Goal: Task Accomplishment & Management: Manage account settings

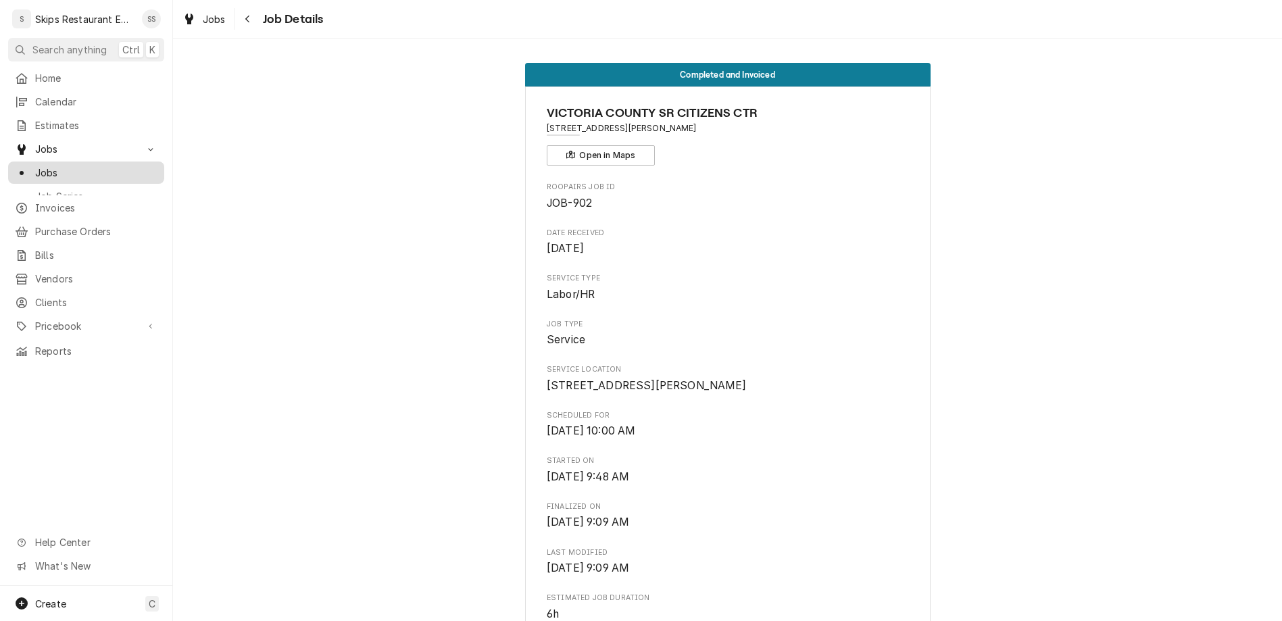
click at [28, 164] on div "Jobs" at bounding box center [86, 172] width 151 height 17
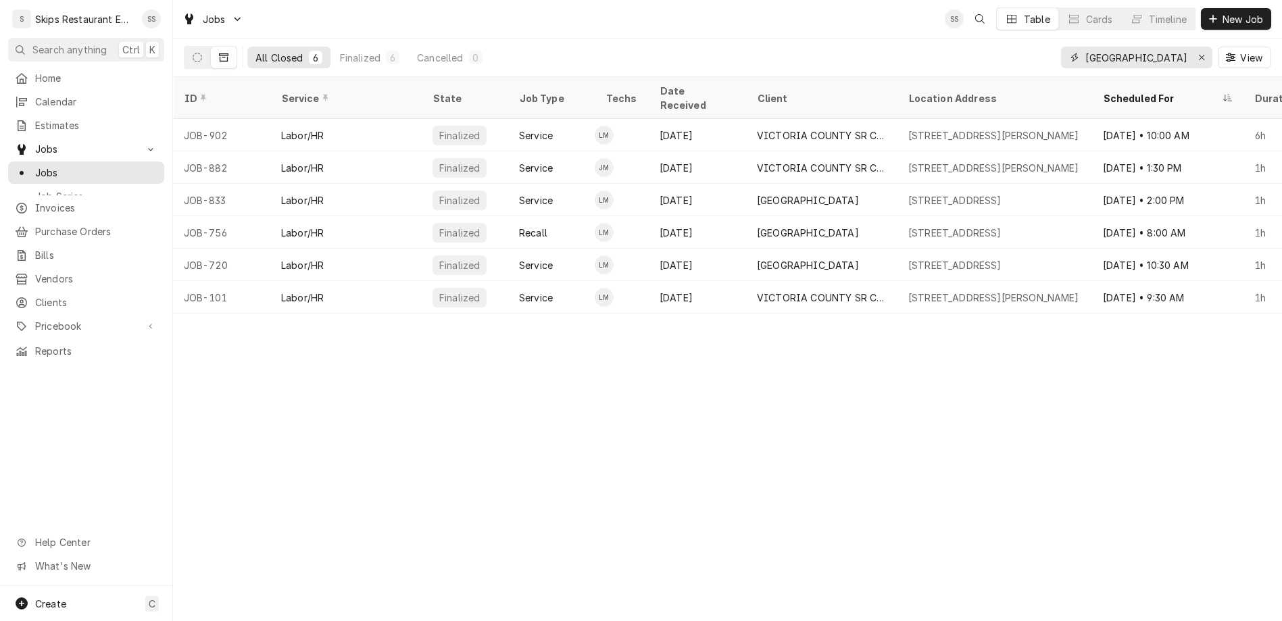
drag, startPoint x: 1190, startPoint y: 43, endPoint x: 1035, endPoint y: 67, distance: 156.5
click at [1085, 67] on input "victoria county" at bounding box center [1135, 58] width 101 height 22
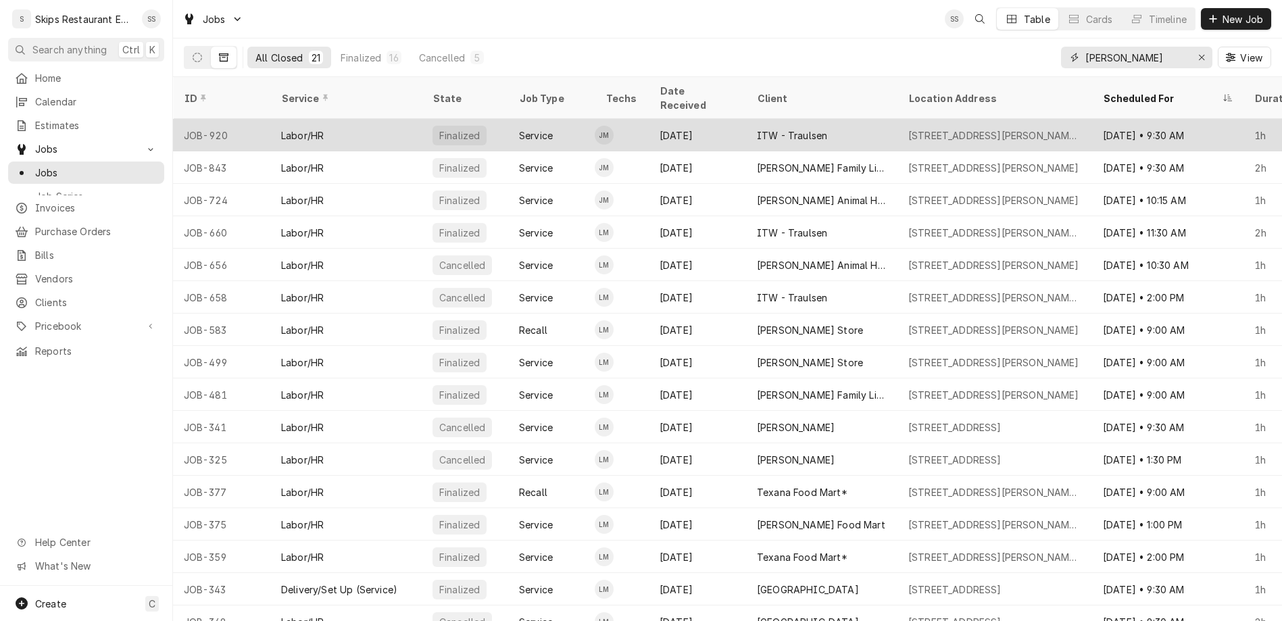
type input "[PERSON_NAME]"
click at [757, 128] on div "ITW - Traulsen" at bounding box center [792, 135] width 70 height 14
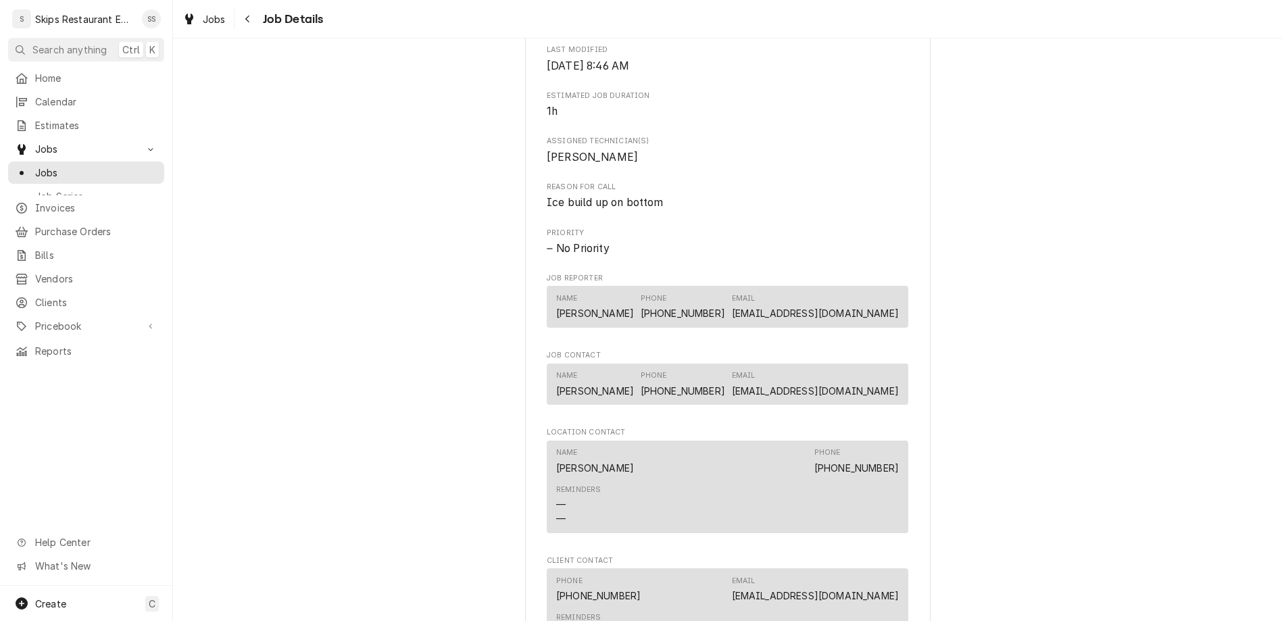
scroll to position [665, 0]
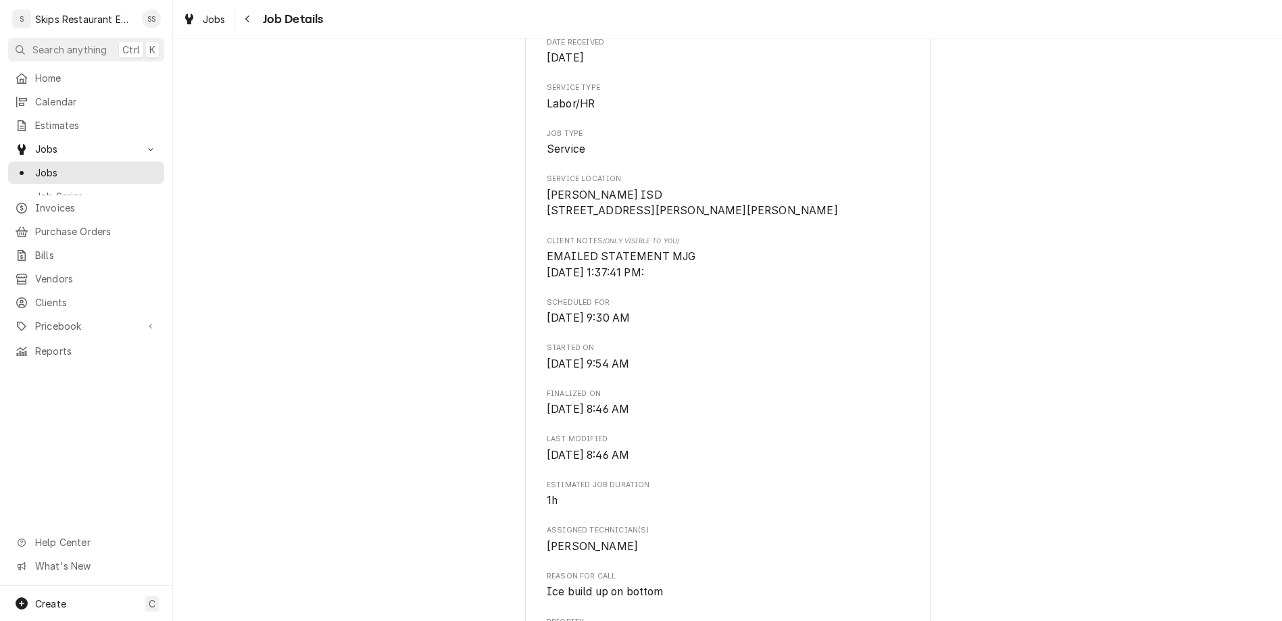
scroll to position [0, 0]
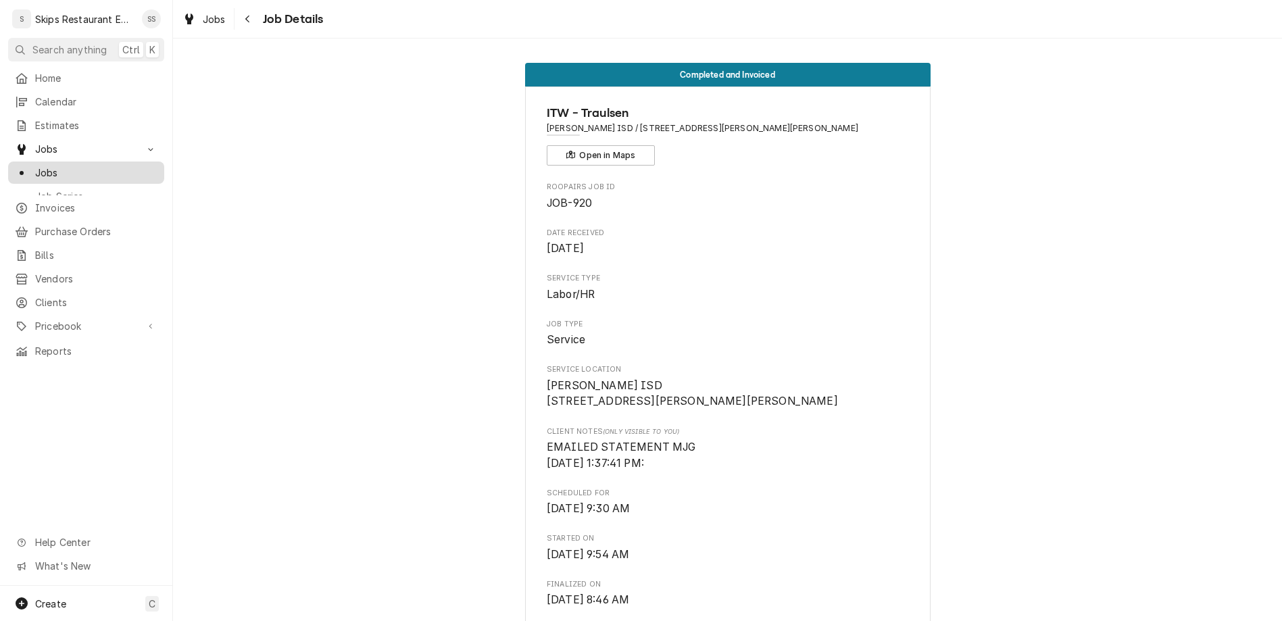
click at [35, 166] on span "Jobs" at bounding box center [96, 173] width 122 height 14
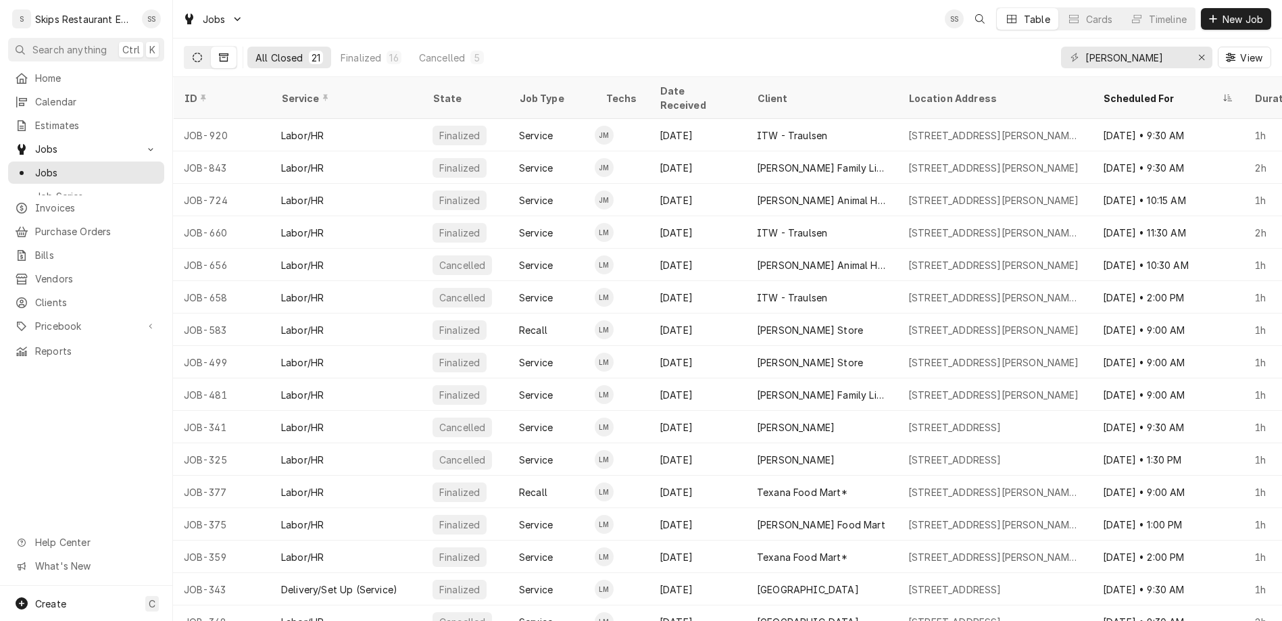
click at [193, 53] on icon "Dynamic Content Wrapper" at bounding box center [197, 57] width 9 height 9
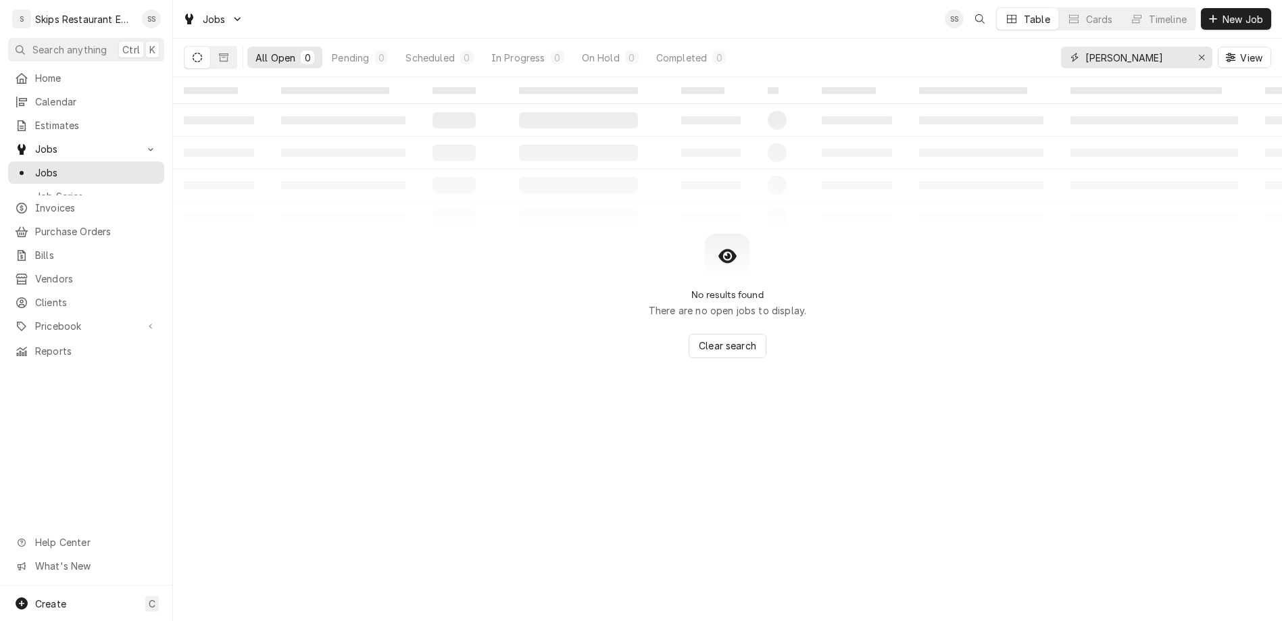
drag, startPoint x: 1165, startPoint y: 45, endPoint x: 1045, endPoint y: 51, distance: 119.8
click at [1085, 51] on input "edna" at bounding box center [1135, 58] width 101 height 22
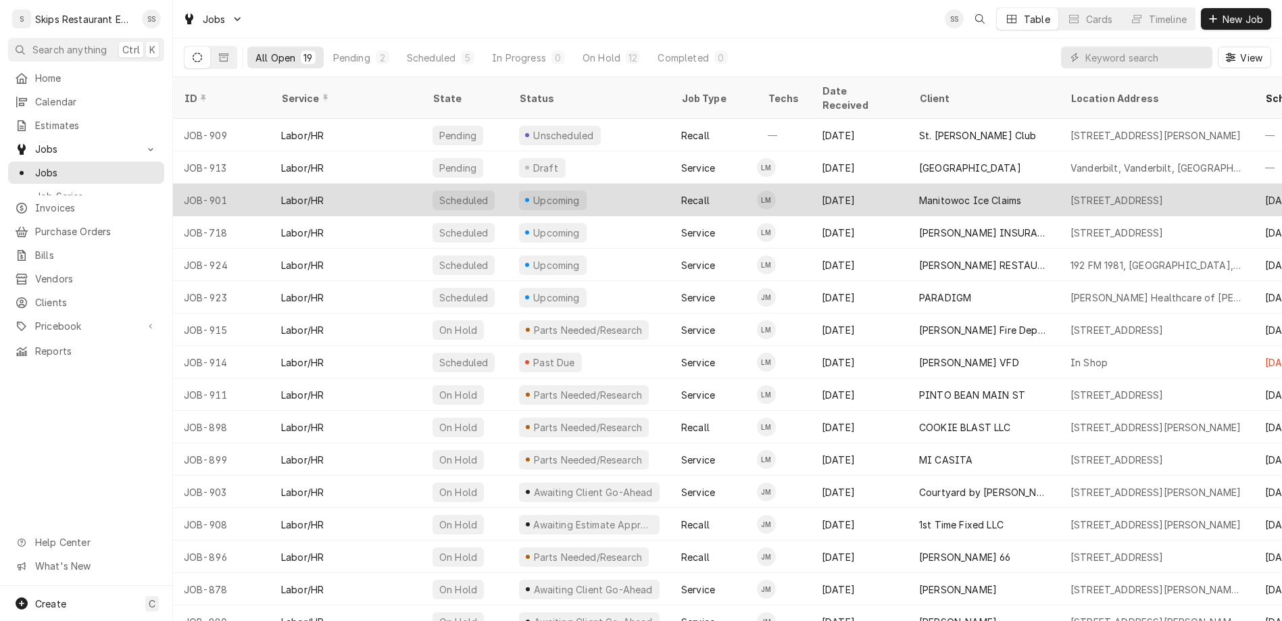
click at [919, 193] on div "Manitowoc Ice Claims" at bounding box center [970, 200] width 102 height 14
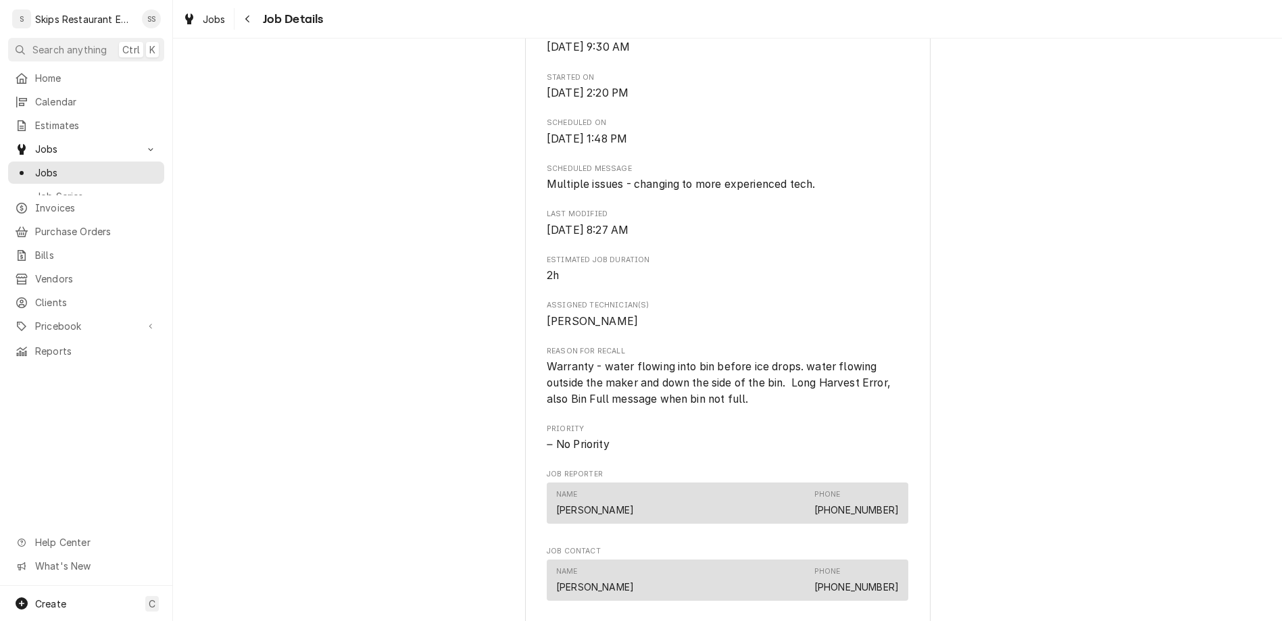
scroll to position [632, 0]
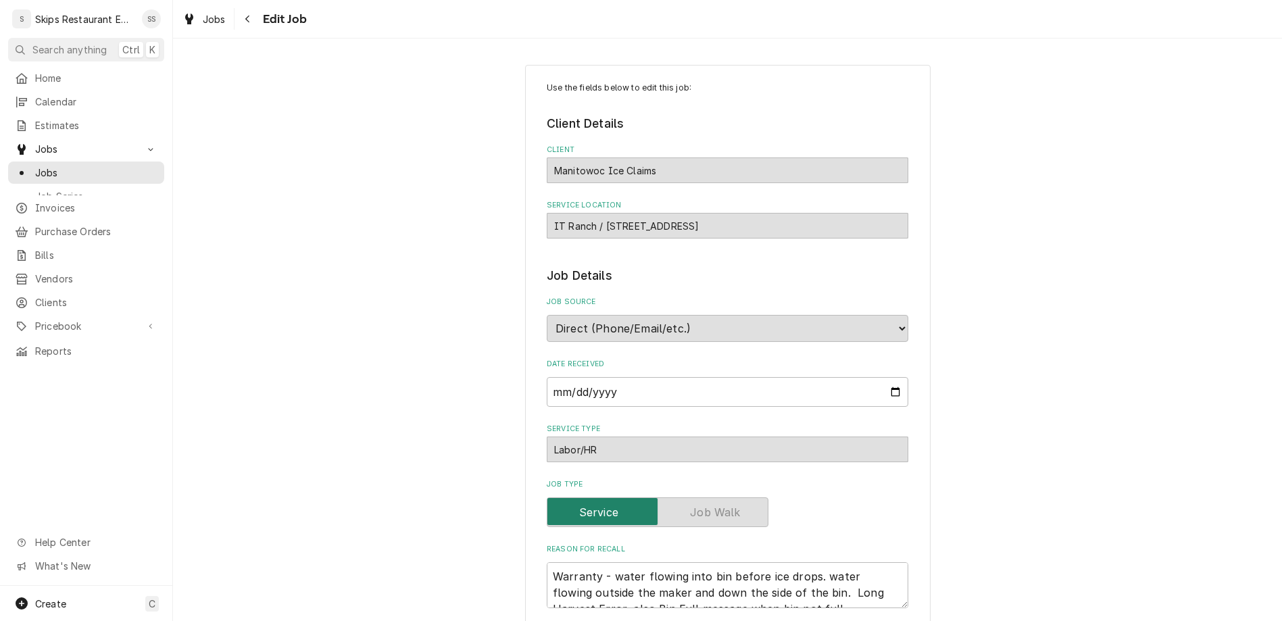
type textarea "x"
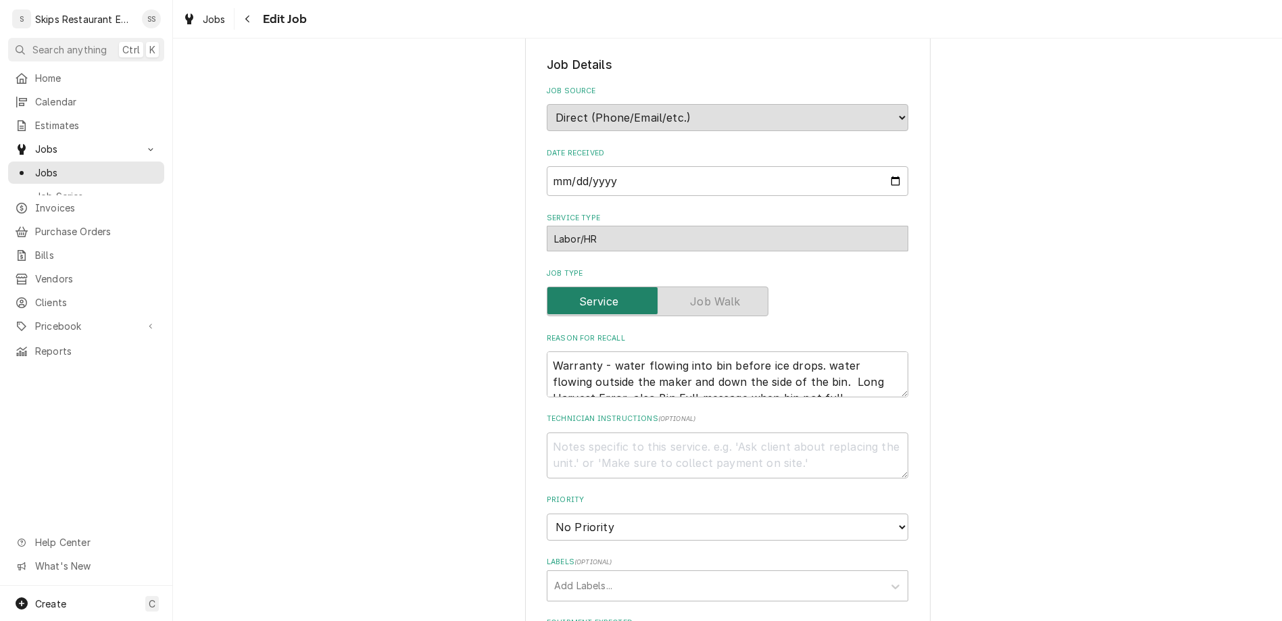
scroll to position [403, 0]
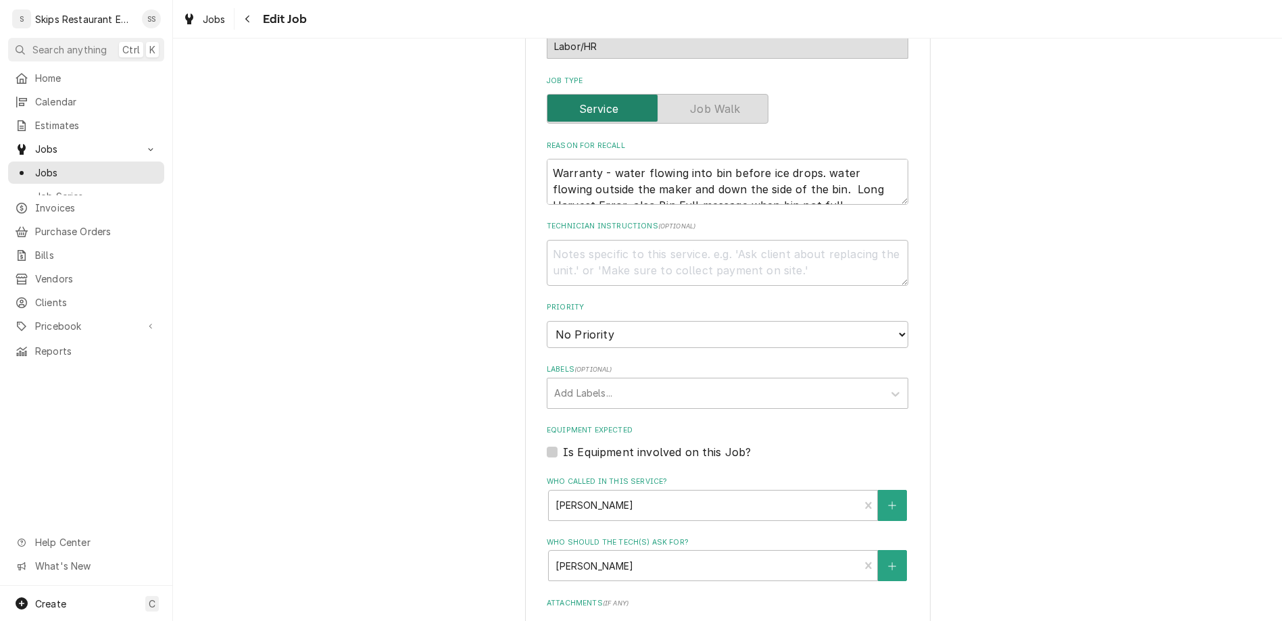
click at [570, 444] on label "Is Equipment involved on this Job?" at bounding box center [657, 452] width 188 height 16
click at [570, 444] on input "Equipment Expected" at bounding box center [744, 459] width 362 height 30
checkbox input "true"
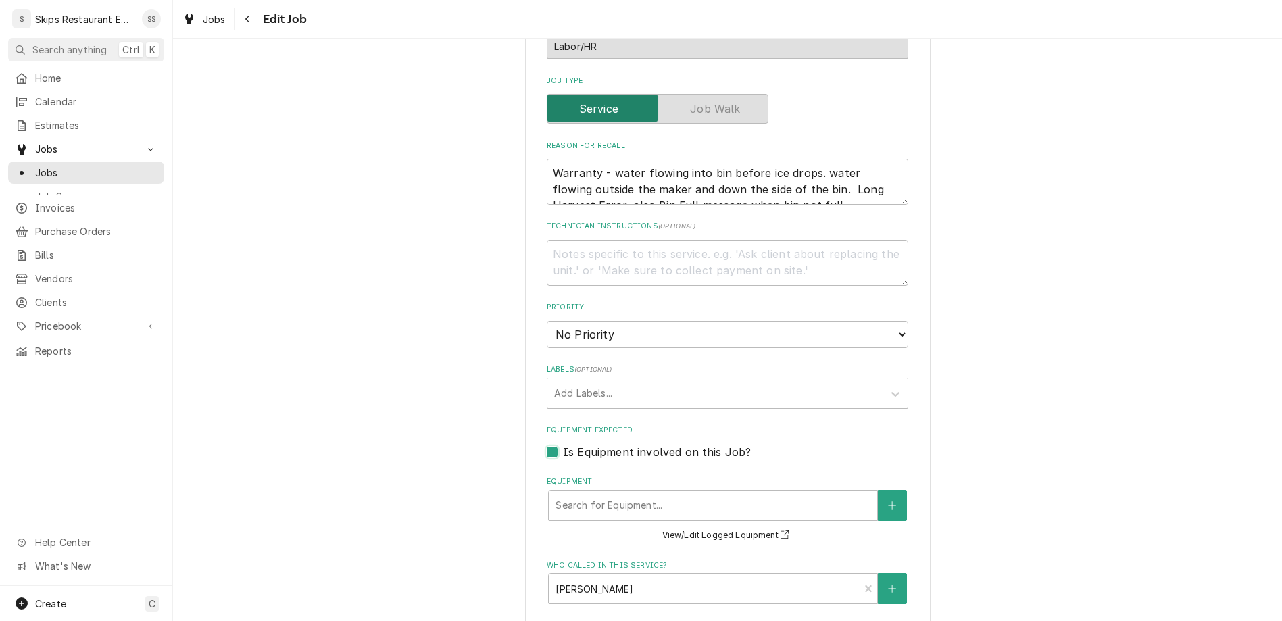
type textarea "x"
click at [638, 493] on div "Equipment" at bounding box center [712, 505] width 315 height 24
click at [571, 444] on label "Is Equipment involved on this Job?" at bounding box center [657, 452] width 188 height 16
click at [571, 444] on input "Equipment Expected" at bounding box center [744, 459] width 362 height 30
checkbox input "false"
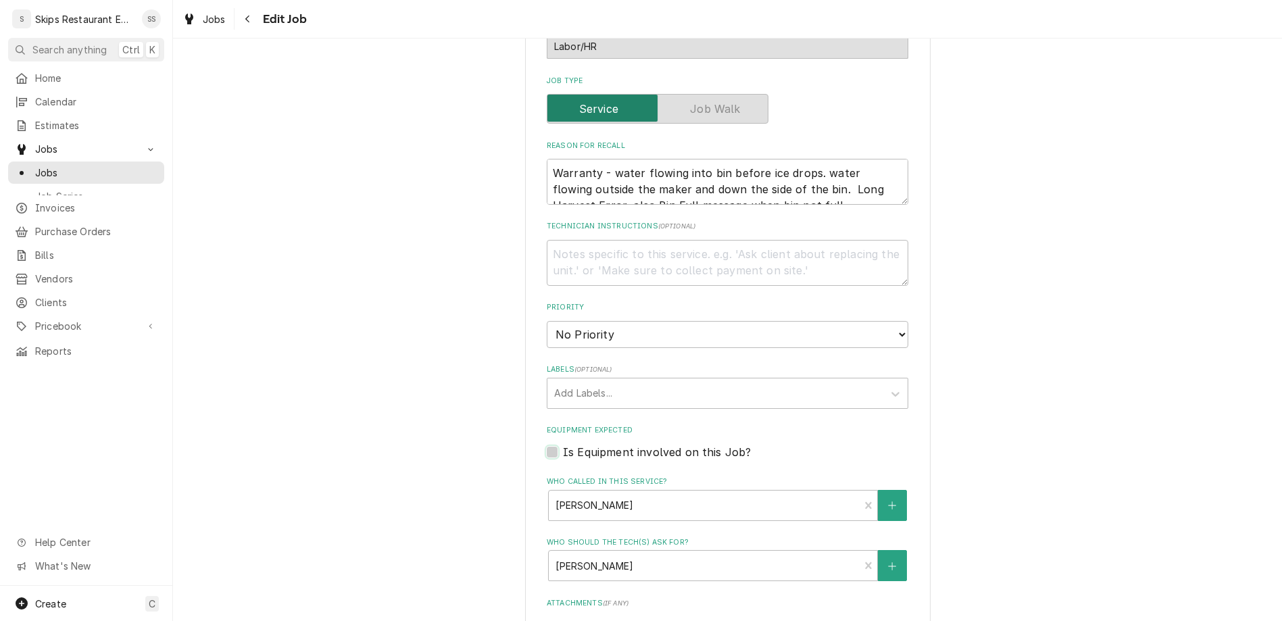
type textarea "x"
type input "2025-09-22"
type textarea "x"
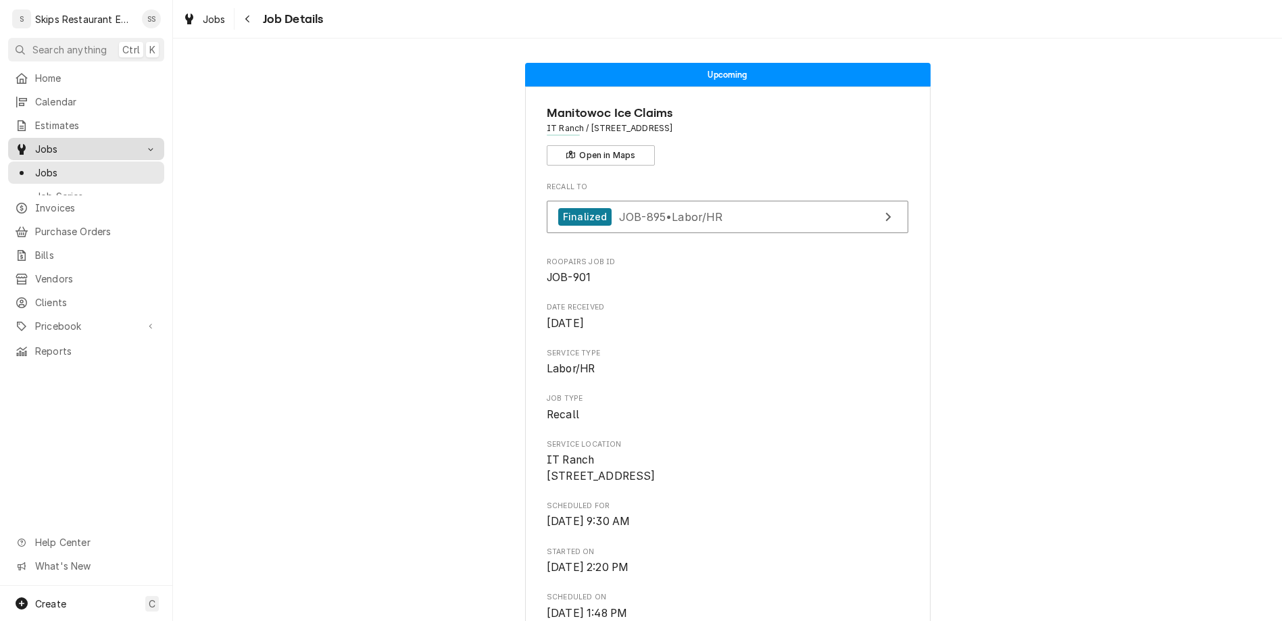
click at [41, 142] on span "Jobs" at bounding box center [86, 149] width 102 height 14
click at [36, 166] on span "Jobs" at bounding box center [96, 173] width 122 height 14
